Goal: Information Seeking & Learning: Learn about a topic

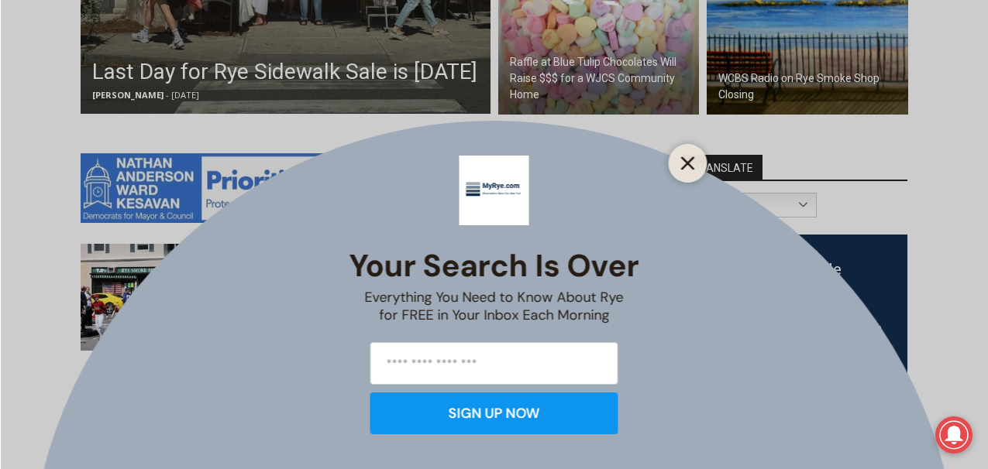
click at [687, 162] on line "Close" at bounding box center [687, 163] width 11 height 11
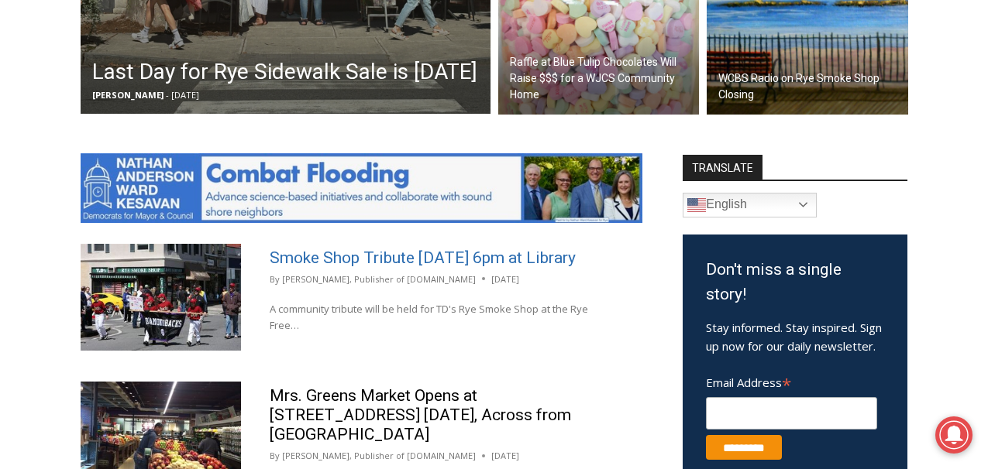
click at [387, 249] on link "Smoke Shop Tribute Saturday 6pm at Library" at bounding box center [423, 258] width 306 height 19
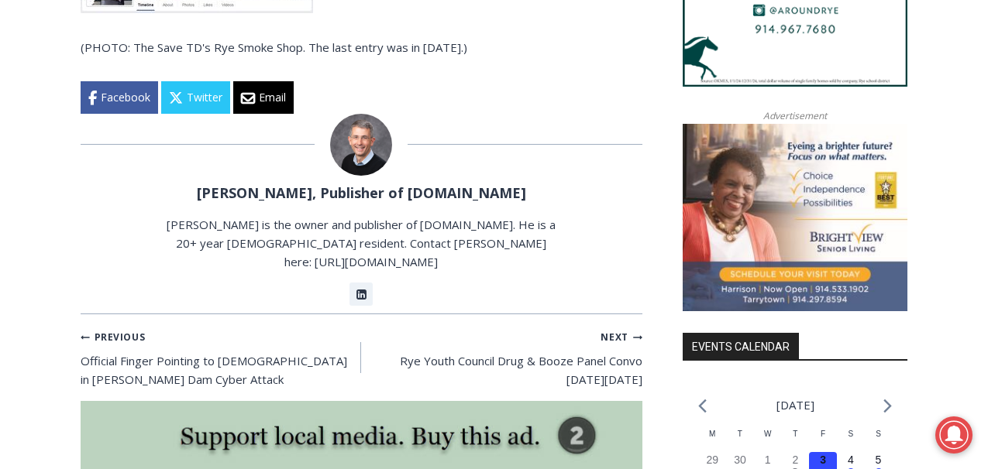
scroll to position [1583, 0]
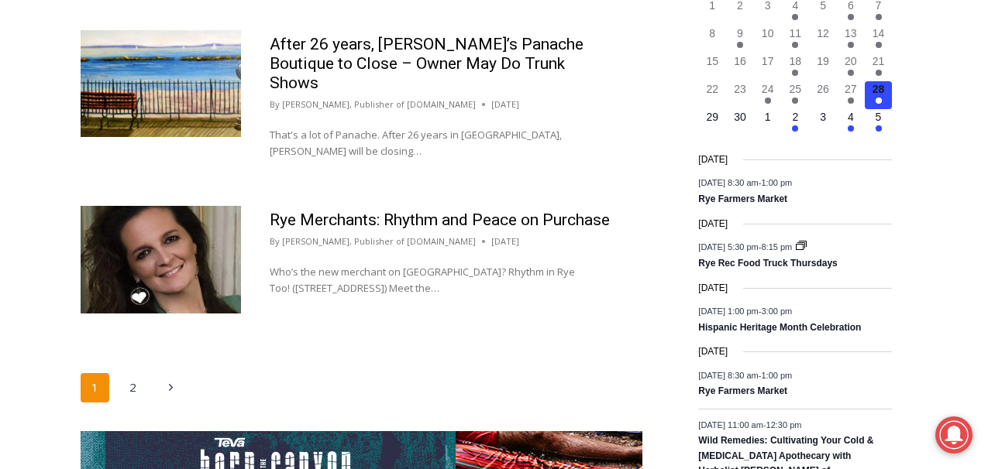
scroll to position [2504, 0]
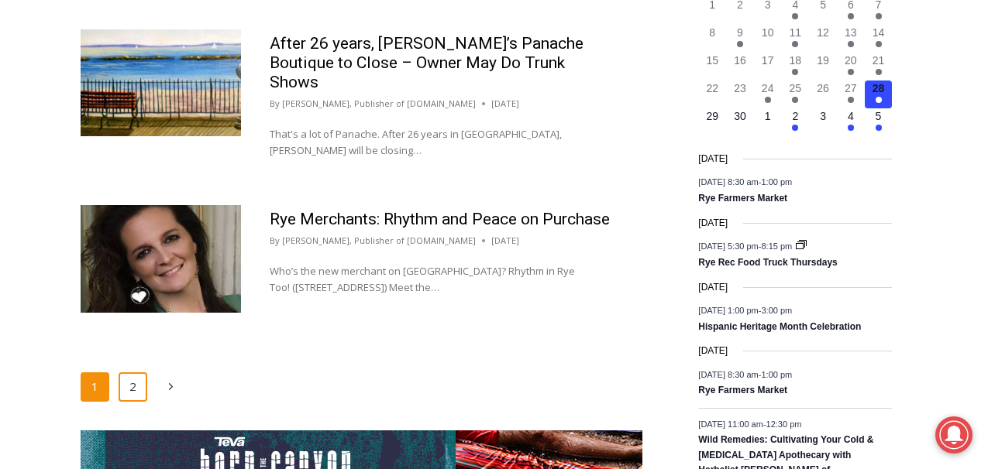
click at [135, 373] on link "2" at bounding box center [133, 387] width 29 height 29
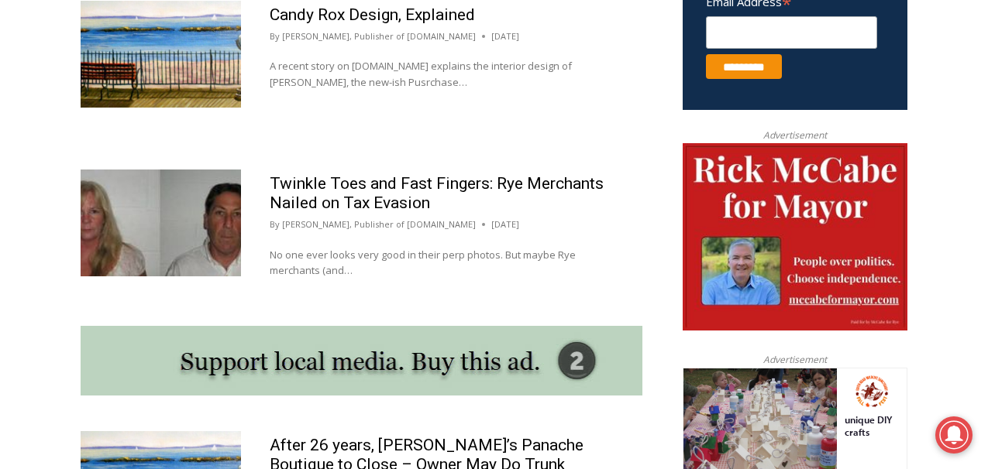
scroll to position [1128, 0]
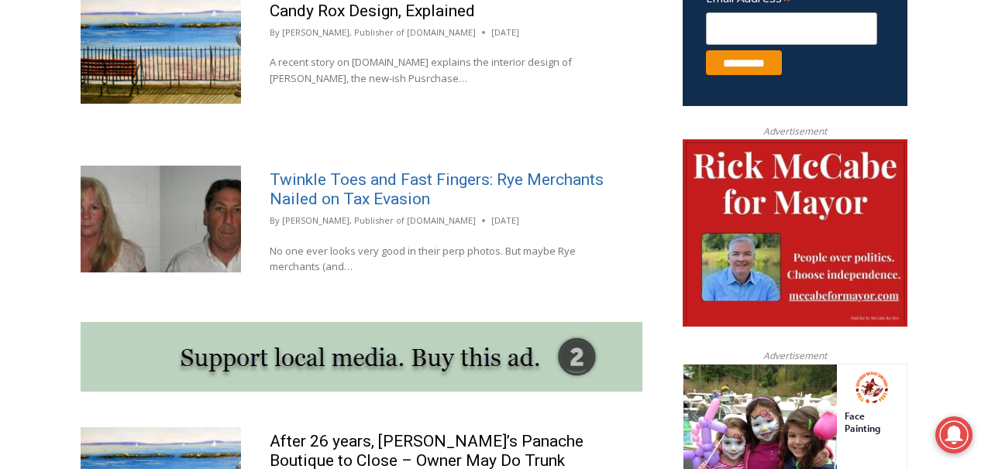
click at [385, 170] on link "Twinkle Toes and Fast Fingers: Rye Merchants Nailed on Tax Evasion" at bounding box center [437, 189] width 334 height 38
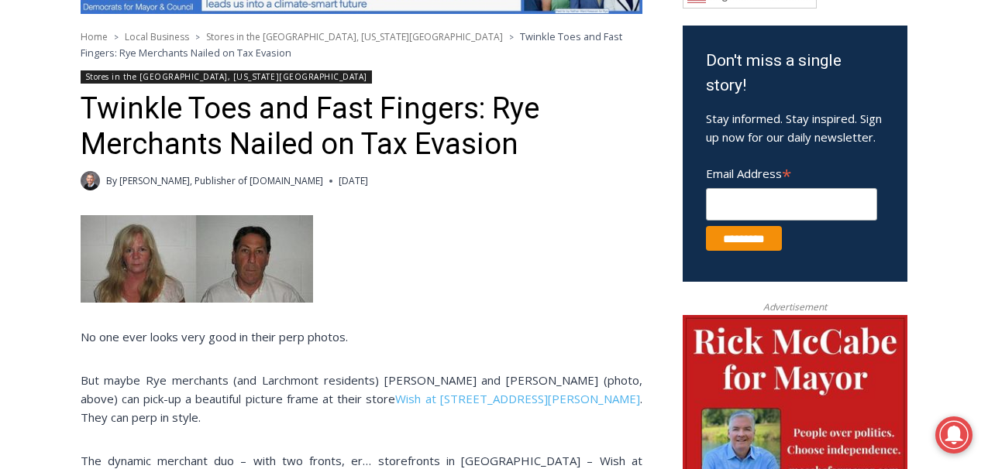
scroll to position [528, 0]
